Goal: Transaction & Acquisition: Purchase product/service

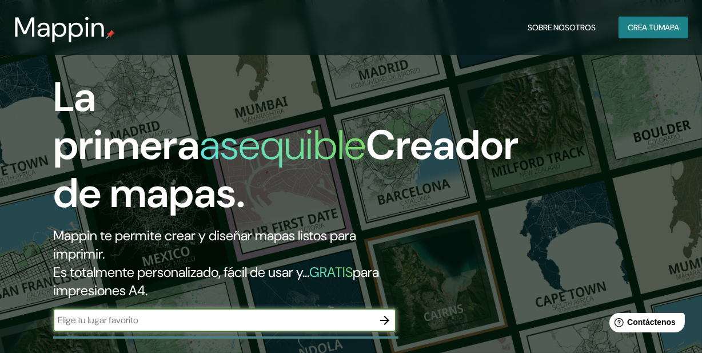
scroll to position [103, 0]
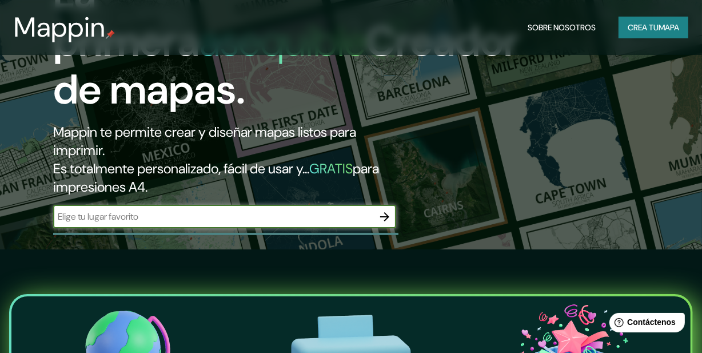
click at [258, 223] on input "text" at bounding box center [213, 216] width 320 height 13
type input "[PERSON_NAME]"
click at [388, 223] on icon "button" at bounding box center [385, 217] width 14 height 14
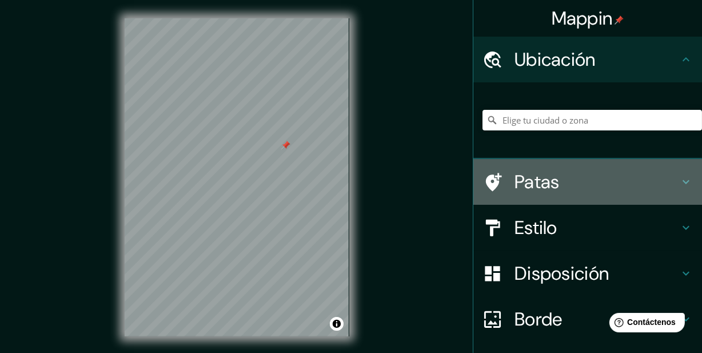
click at [549, 193] on font "Patas" at bounding box center [536, 182] width 45 height 24
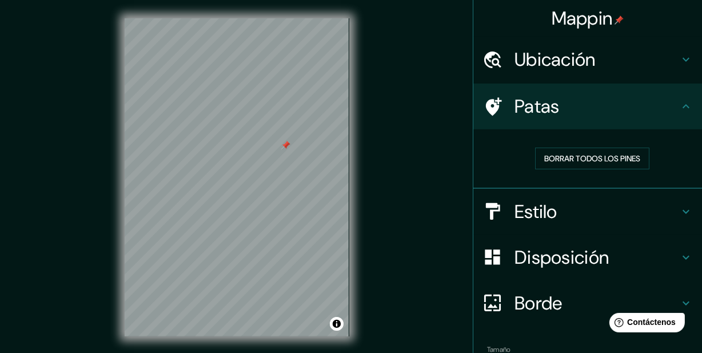
click at [549, 125] on div "Patas" at bounding box center [587, 106] width 229 height 46
click at [679, 103] on icon at bounding box center [686, 106] width 14 height 14
click at [544, 57] on font "Ubicación" at bounding box center [554, 59] width 81 height 24
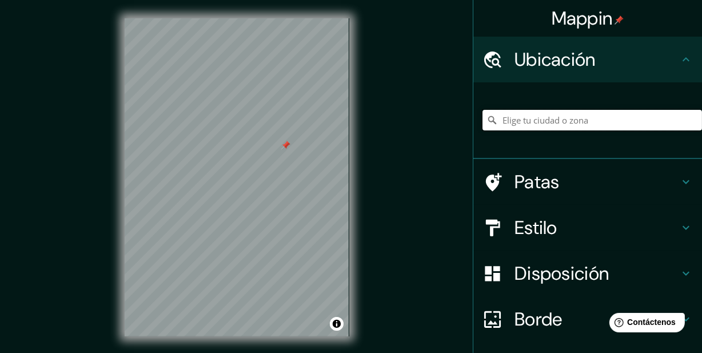
click at [553, 119] on input "Elige tu ciudad o zona" at bounding box center [591, 120] width 219 height 21
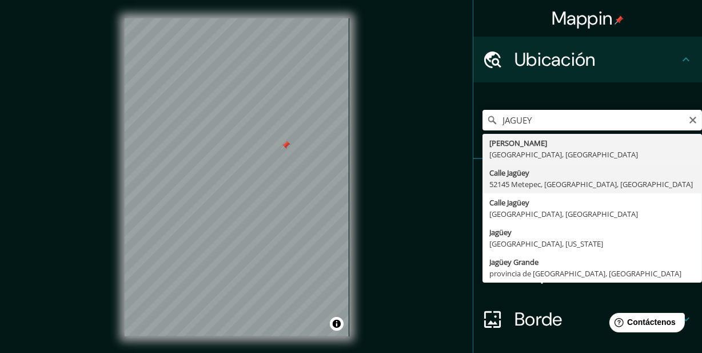
type input "[PERSON_NAME], [GEOGRAPHIC_DATA], [GEOGRAPHIC_DATA]"
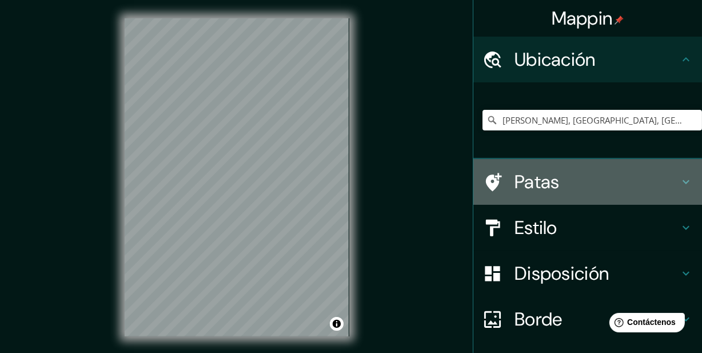
click at [531, 194] on font "Patas" at bounding box center [536, 182] width 45 height 24
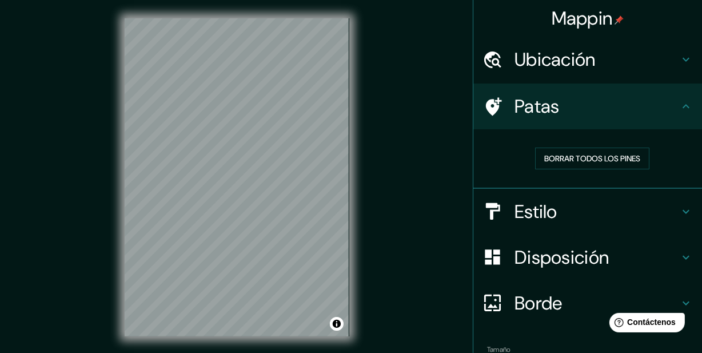
click at [578, 128] on div "Patas" at bounding box center [587, 106] width 229 height 46
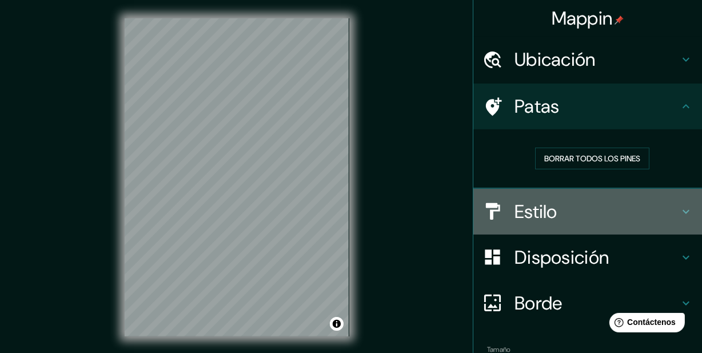
click at [600, 221] on h4 "Estilo" at bounding box center [596, 211] width 165 height 23
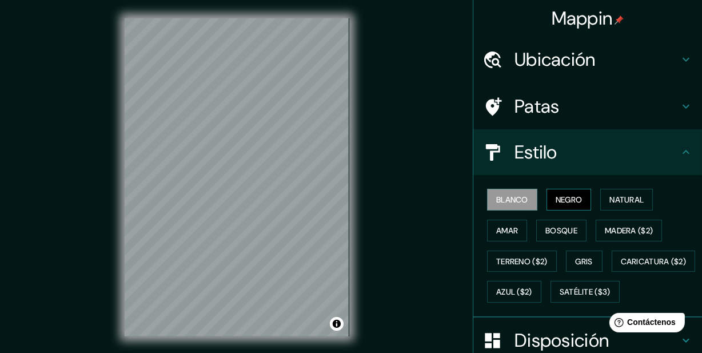
click at [554, 197] on button "Negro" at bounding box center [568, 200] width 45 height 22
click at [621, 205] on font "Natural" at bounding box center [626, 199] width 34 height 10
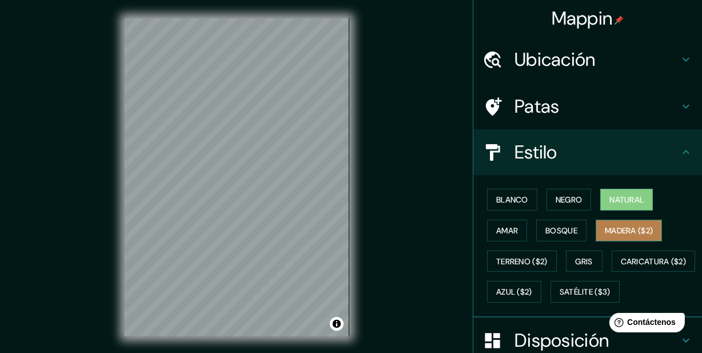
click at [641, 234] on font "Madera ($2)" at bounding box center [629, 230] width 48 height 10
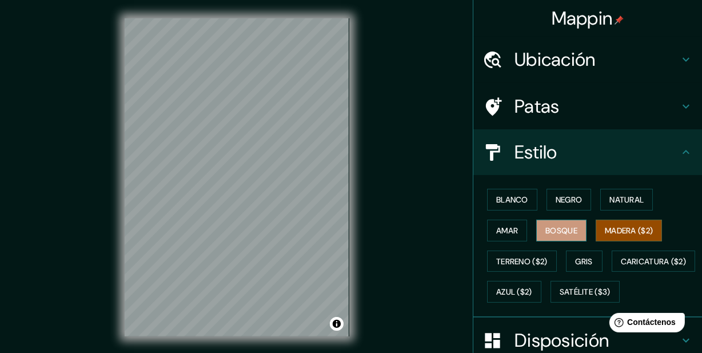
click at [573, 235] on font "Bosque" at bounding box center [561, 230] width 32 height 10
click at [496, 234] on font "Amar" at bounding box center [507, 230] width 22 height 10
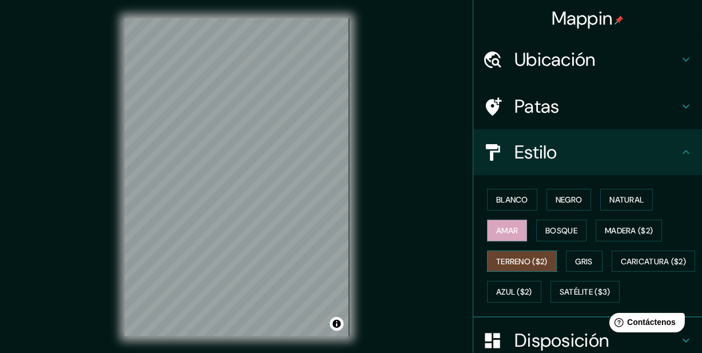
click at [506, 264] on font "Terreno ($2)" at bounding box center [521, 261] width 51 height 10
click at [576, 266] on font "Gris" at bounding box center [584, 261] width 17 height 10
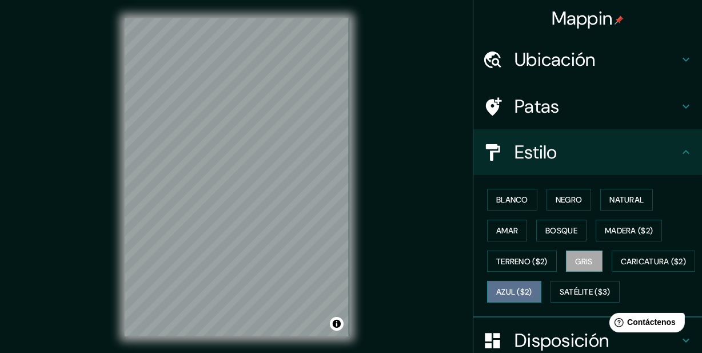
click at [541, 292] on button "Azul ($2)" at bounding box center [514, 292] width 54 height 22
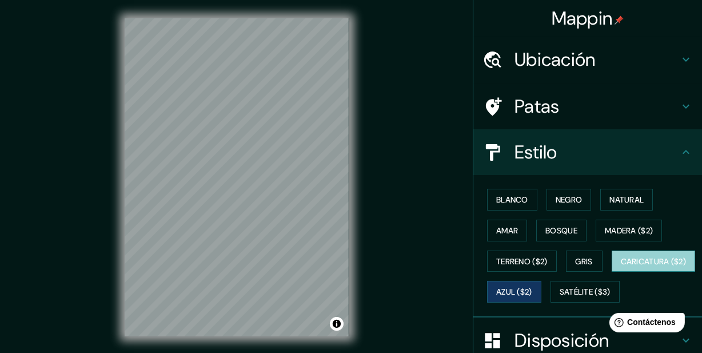
click at [621, 266] on font "Caricatura ($2)" at bounding box center [654, 261] width 66 height 10
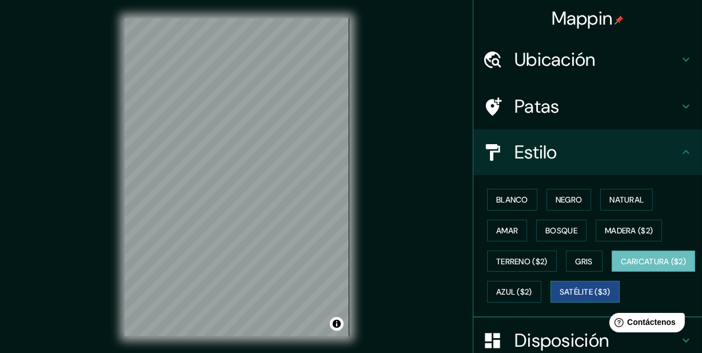
click at [560, 297] on font "Satélite ($3)" at bounding box center [585, 292] width 51 height 10
